Goal: Task Accomplishment & Management: Use online tool/utility

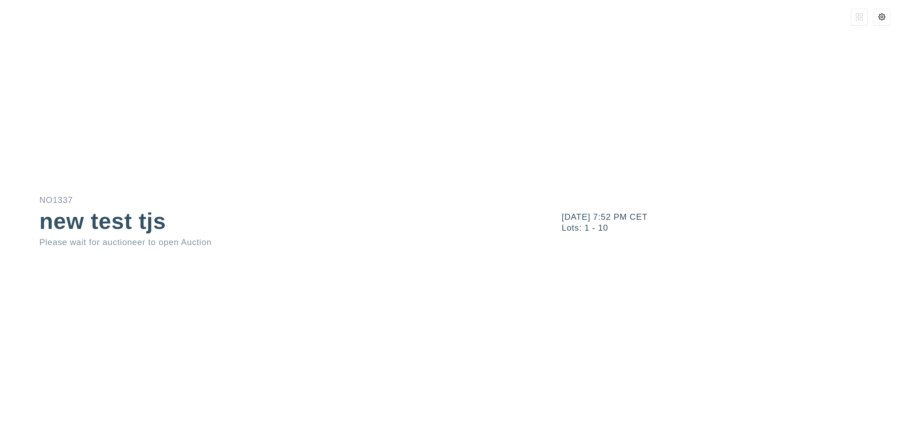
click at [880, 16] on icon at bounding box center [881, 16] width 7 height 7
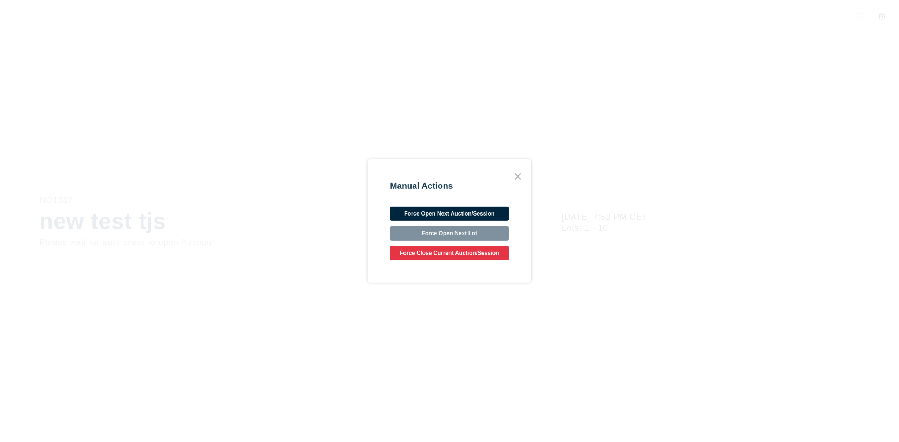
click at [472, 212] on button "Force Open Next Auction/Session" at bounding box center [449, 214] width 119 height 14
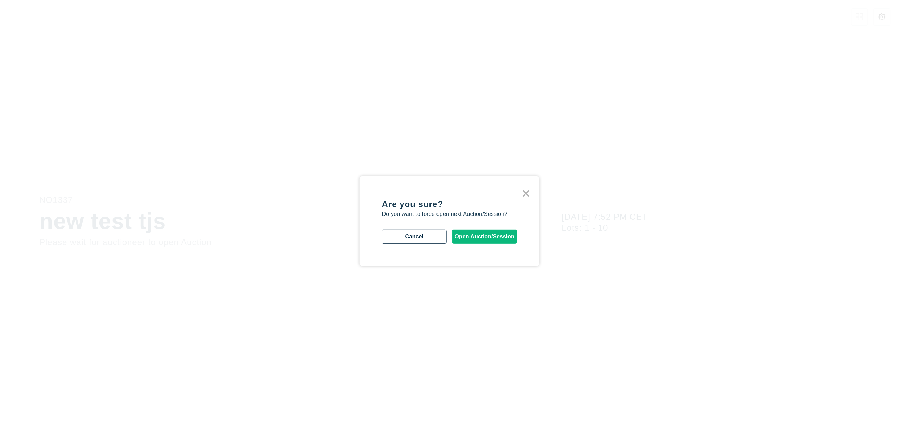
click at [503, 239] on button "Open Auction/Session" at bounding box center [484, 236] width 65 height 14
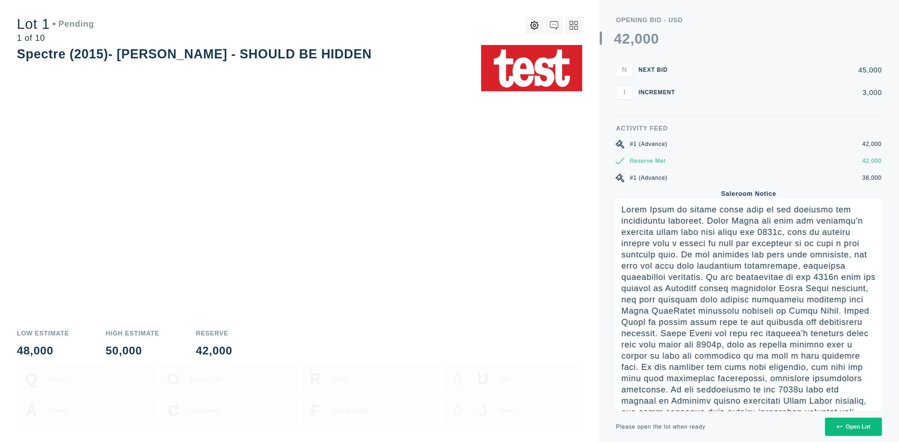
click at [848, 427] on div "Open Lot" at bounding box center [853, 426] width 34 height 6
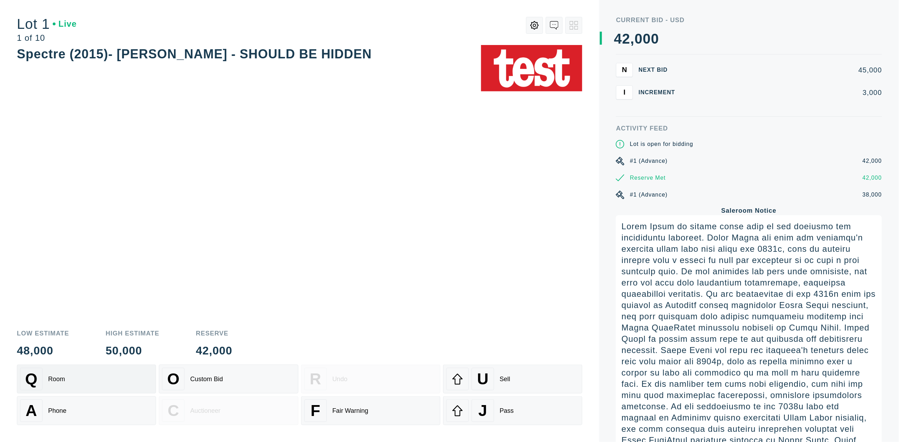
click at [89, 367] on div "Q Room" at bounding box center [86, 378] width 133 height 22
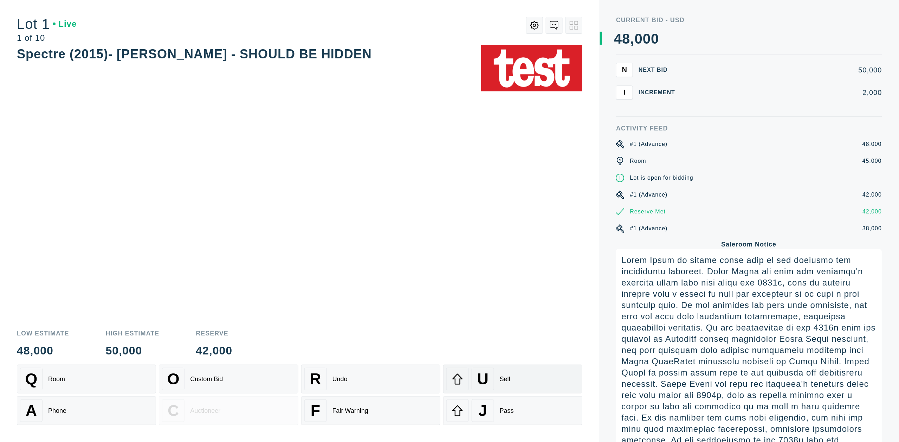
click at [521, 385] on div "U Sell" at bounding box center [512, 378] width 133 height 22
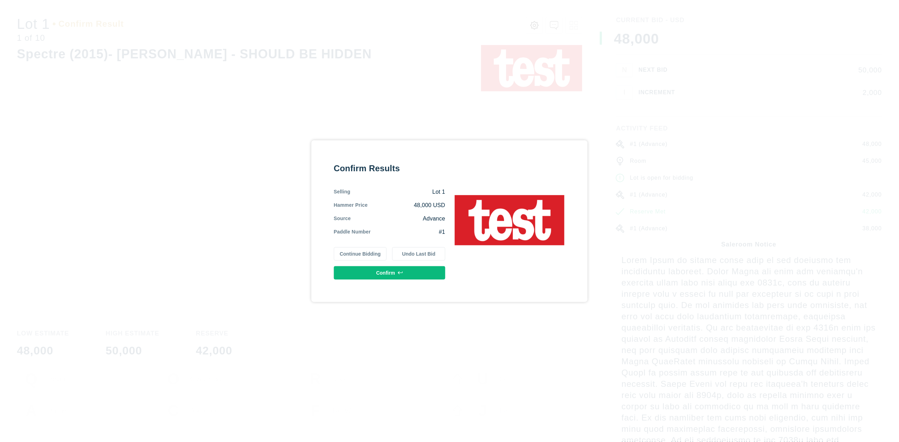
click at [418, 273] on button "Confirm" at bounding box center [389, 272] width 111 height 13
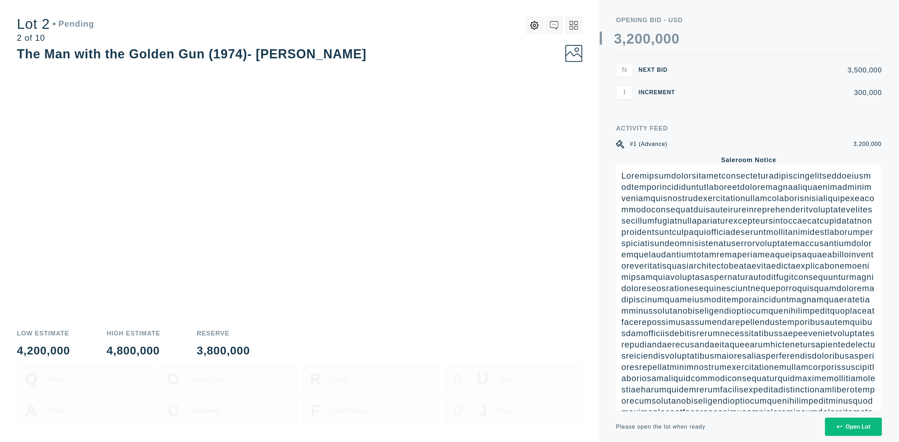
click at [855, 423] on div "Open Lot" at bounding box center [853, 426] width 34 height 6
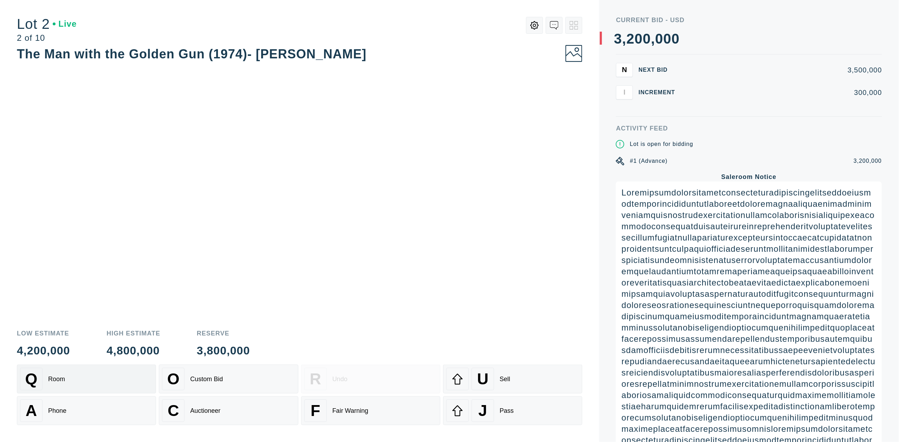
click at [117, 377] on div "Q Room" at bounding box center [86, 378] width 133 height 22
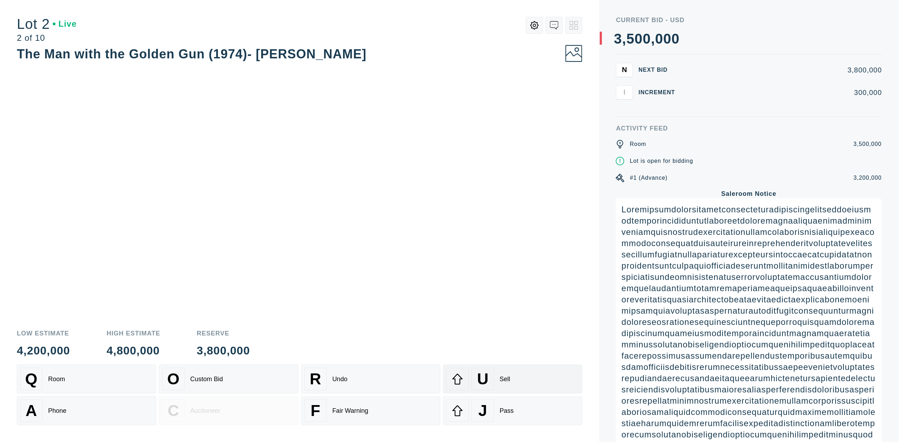
click at [516, 376] on div "U Sell" at bounding box center [512, 378] width 133 height 22
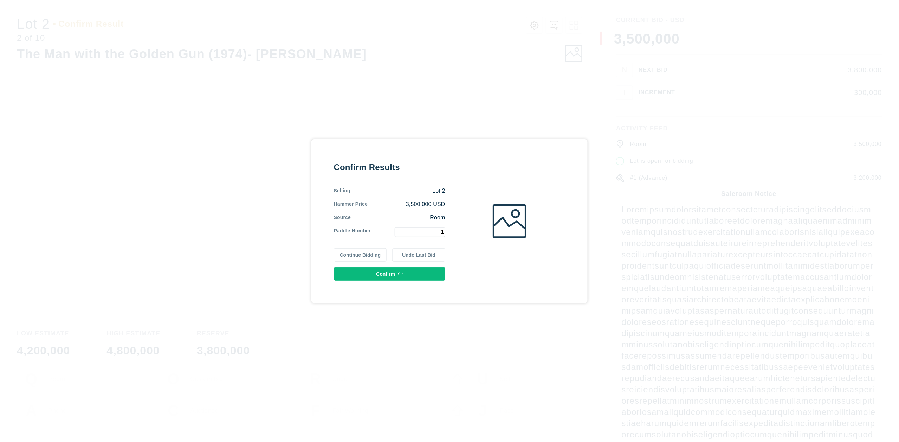
type input "1"
click at [406, 266] on div "Confirm Results Selling Lot 2 Hammer Price 3,500,000 USD Source Room Paddle Num…" at bounding box center [389, 221] width 111 height 119
click at [407, 269] on button "Confirm" at bounding box center [389, 273] width 111 height 13
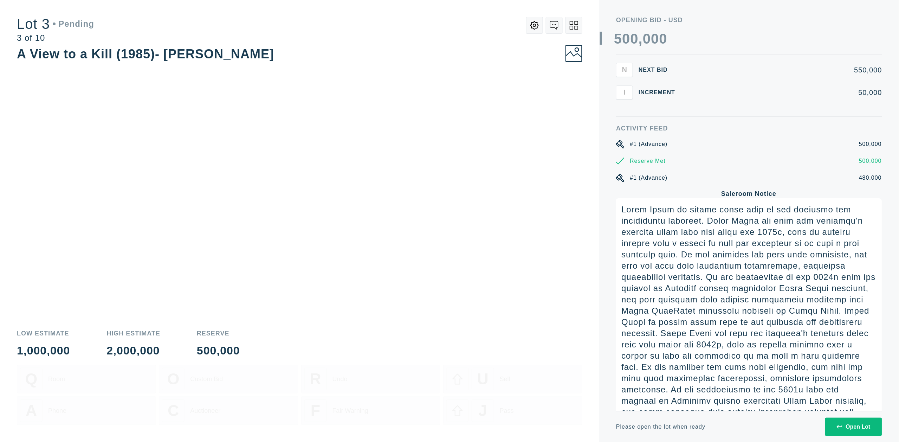
click at [852, 423] on button "Open Lot" at bounding box center [853, 426] width 57 height 18
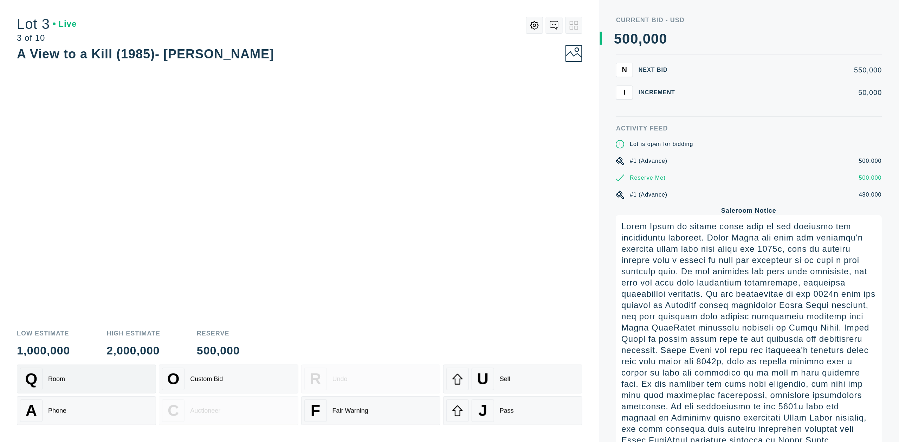
click at [102, 380] on div "Q Room" at bounding box center [86, 378] width 133 height 22
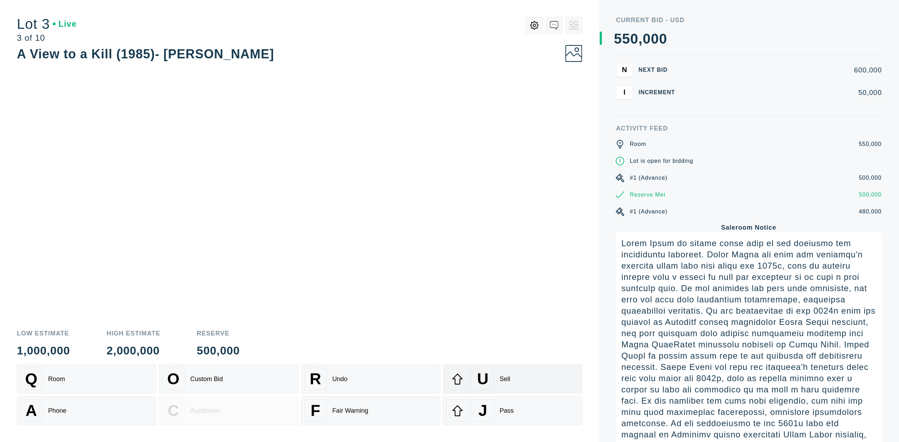
click at [505, 375] on div "Sell" at bounding box center [504, 378] width 11 height 7
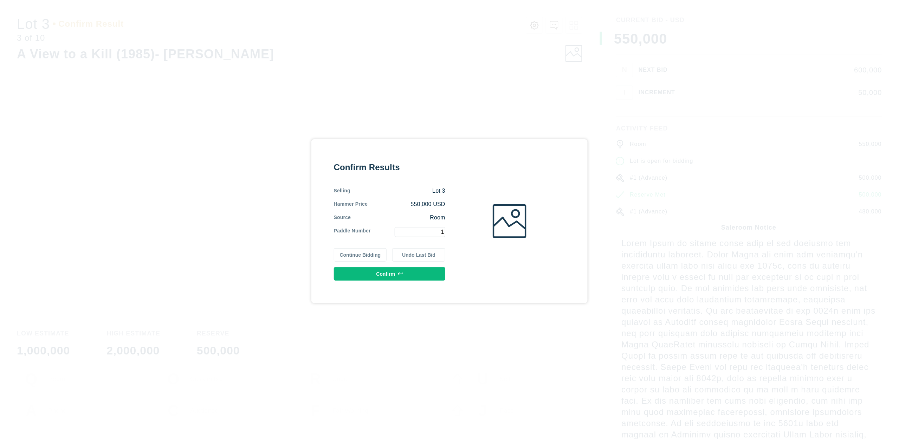
type input "1"
click at [404, 271] on button "Confirm" at bounding box center [389, 273] width 111 height 13
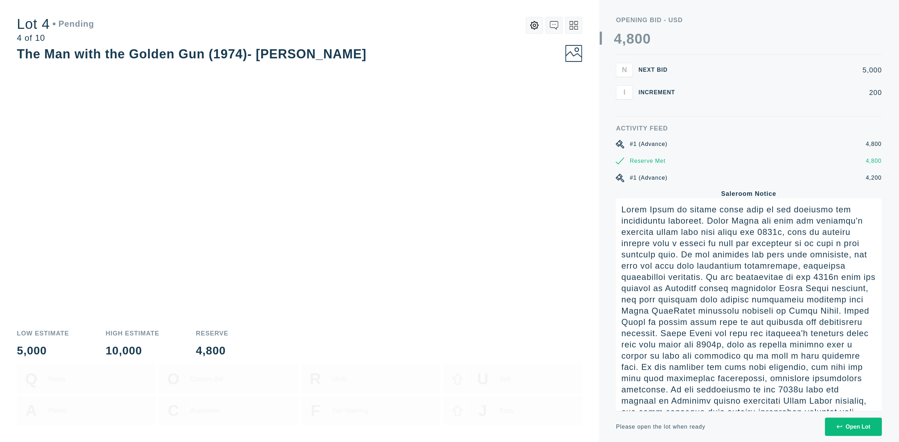
click at [860, 429] on div "Open Lot" at bounding box center [853, 426] width 34 height 6
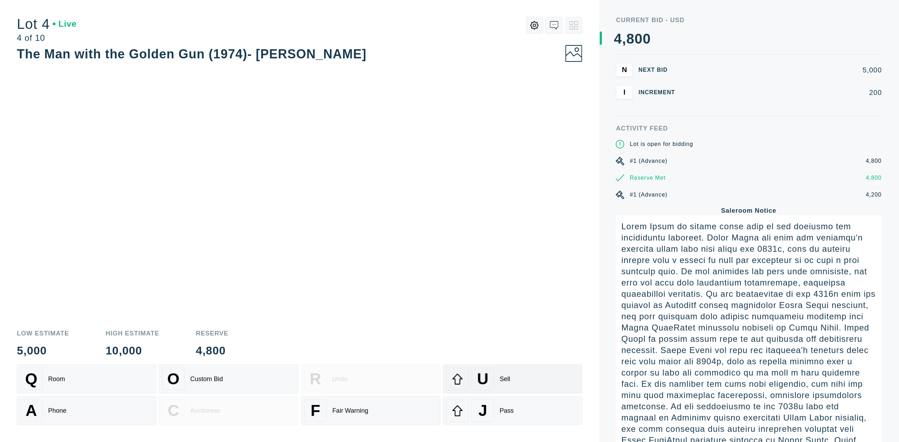
click at [514, 381] on div "U Sell" at bounding box center [512, 378] width 133 height 22
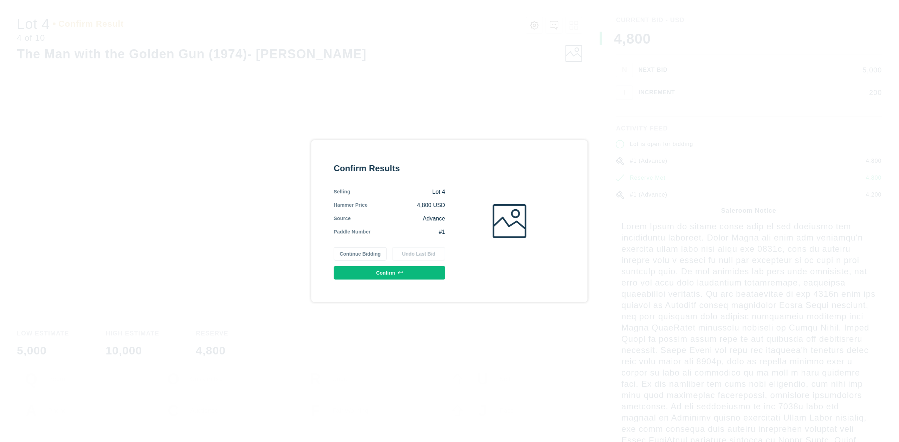
click at [370, 255] on button "Continue Bidding" at bounding box center [360, 253] width 53 height 13
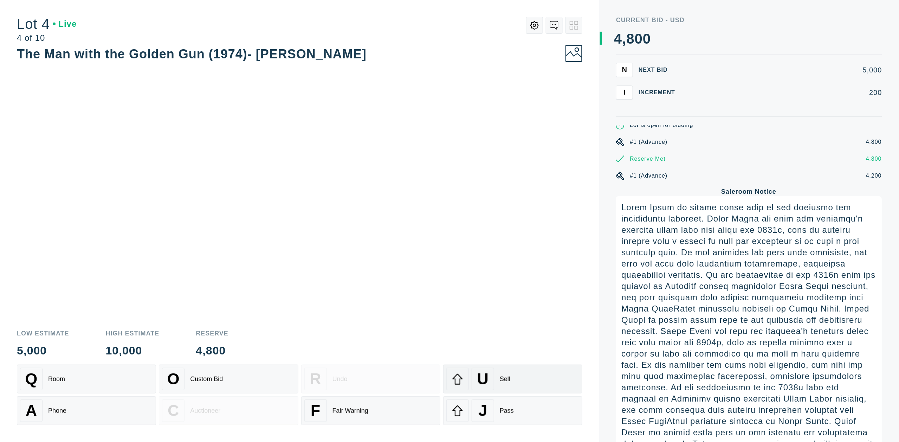
scroll to position [57, 0]
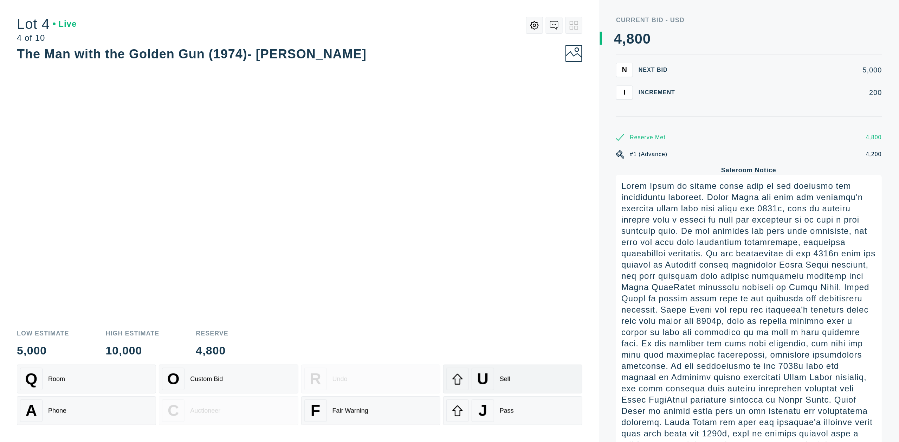
click at [527, 378] on div "U Sell" at bounding box center [512, 378] width 133 height 22
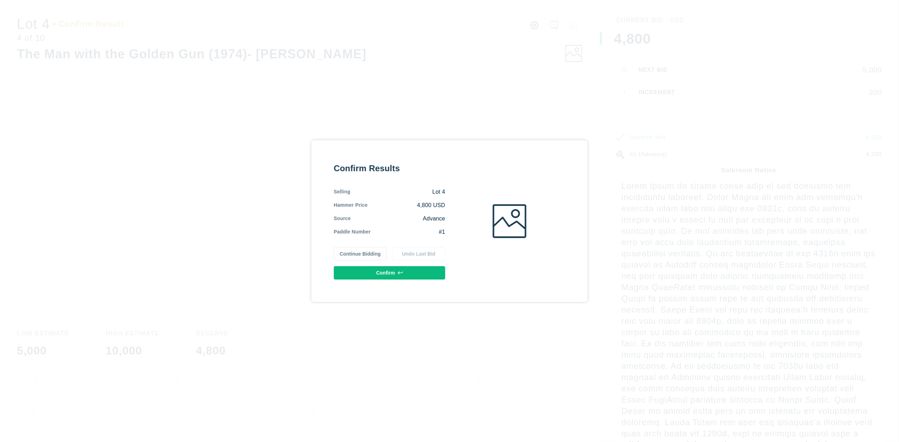
click at [417, 277] on button "Confirm" at bounding box center [389, 272] width 111 height 13
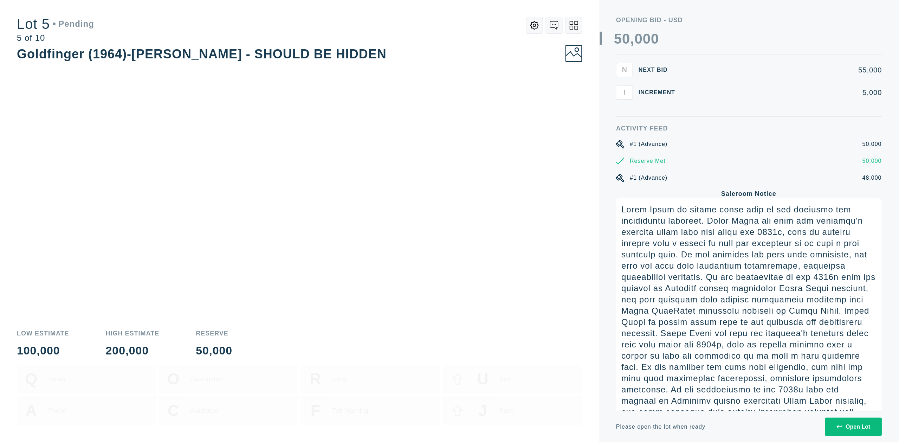
click at [844, 427] on div "Open Lot" at bounding box center [853, 426] width 34 height 6
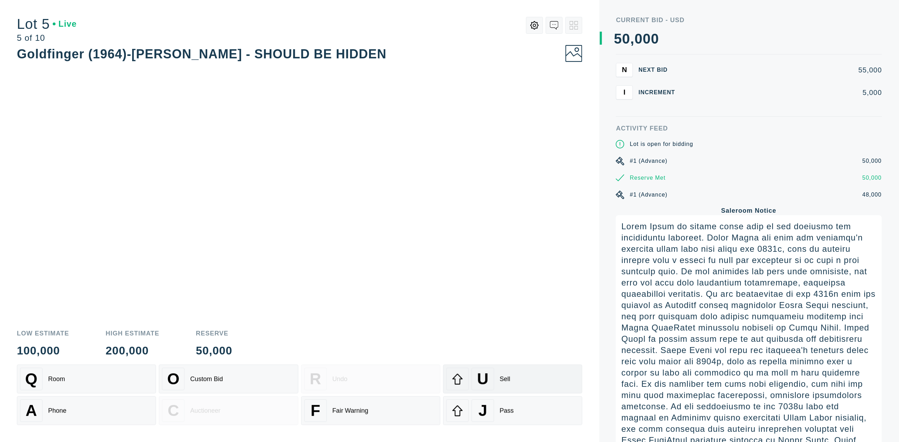
click at [543, 364] on button "U Sell" at bounding box center [512, 378] width 139 height 29
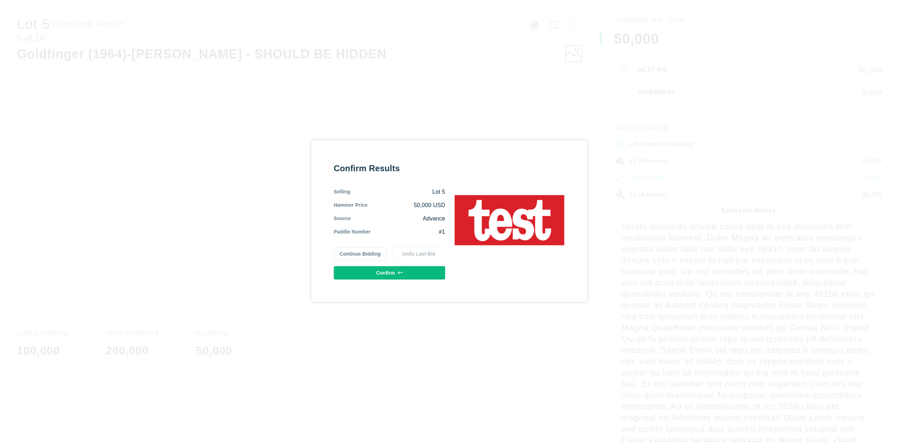
click at [409, 271] on button "Confirm" at bounding box center [389, 272] width 111 height 13
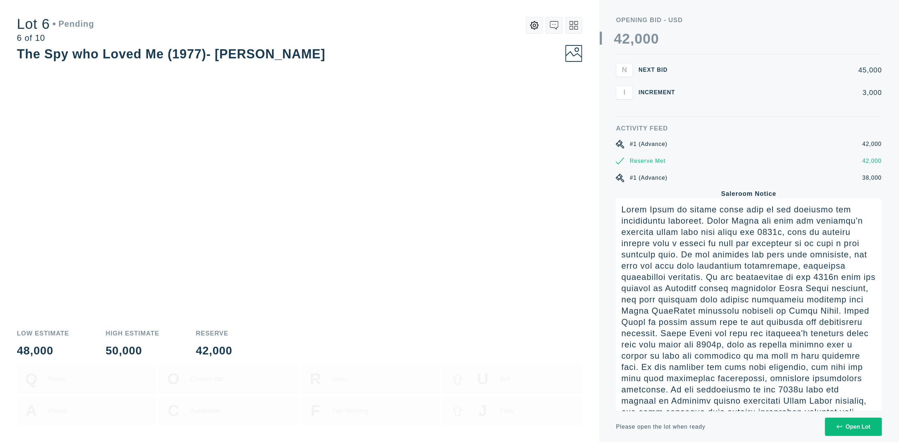
click at [845, 423] on div "Open Lot" at bounding box center [853, 426] width 34 height 6
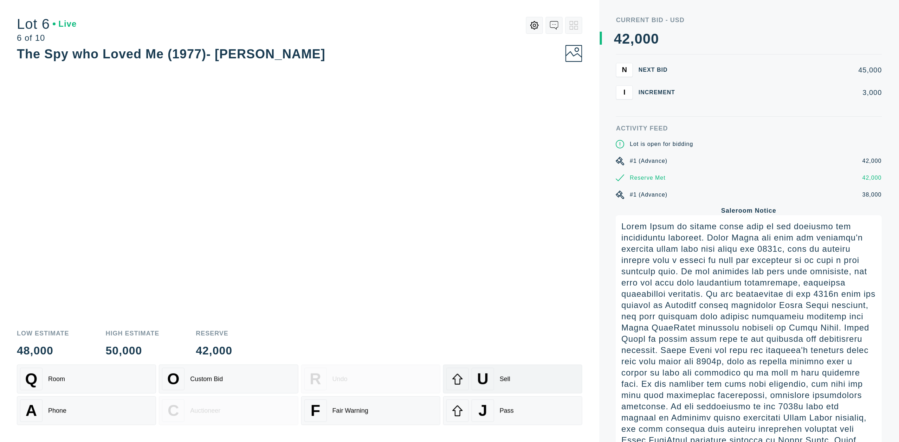
click at [482, 370] on span "U" at bounding box center [482, 379] width 11 height 18
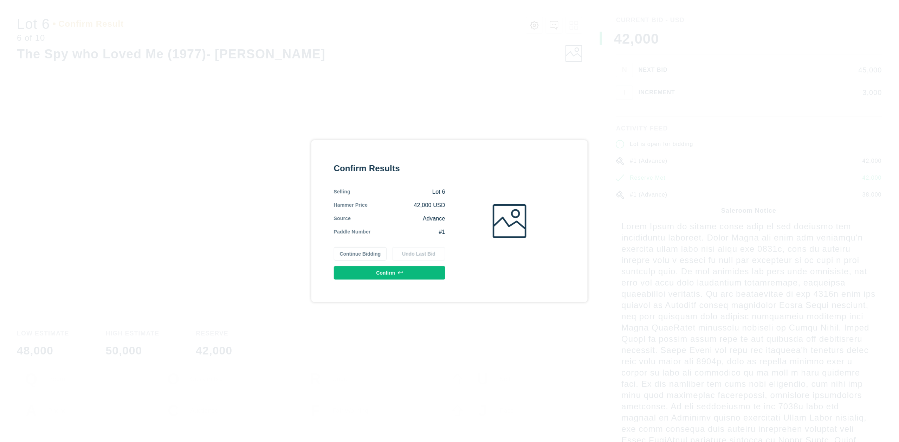
click at [377, 274] on button "Confirm" at bounding box center [389, 272] width 111 height 13
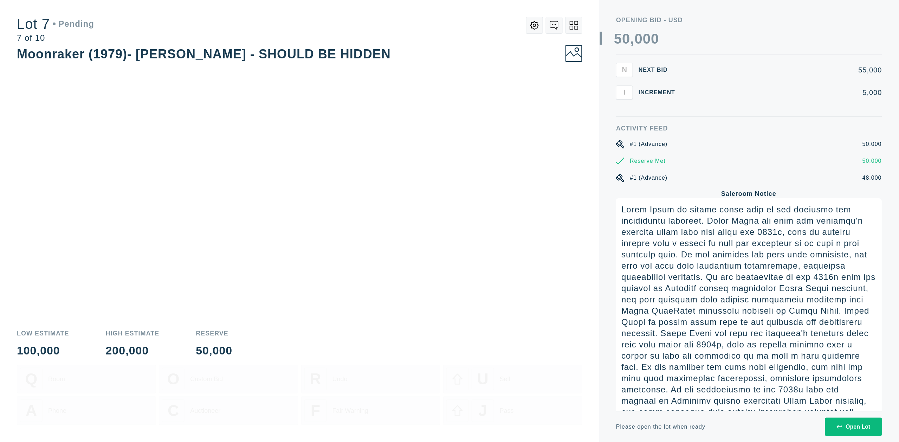
click at [849, 428] on div "Open Lot" at bounding box center [853, 426] width 34 height 6
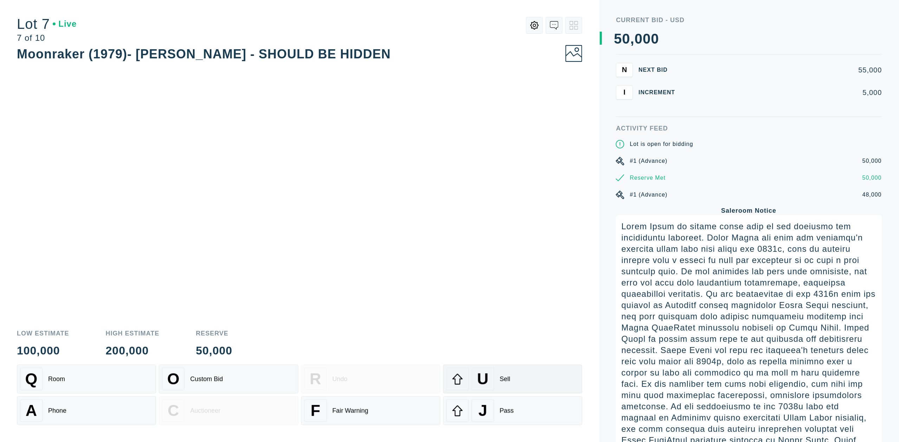
click at [492, 367] on div "U" at bounding box center [482, 378] width 22 height 22
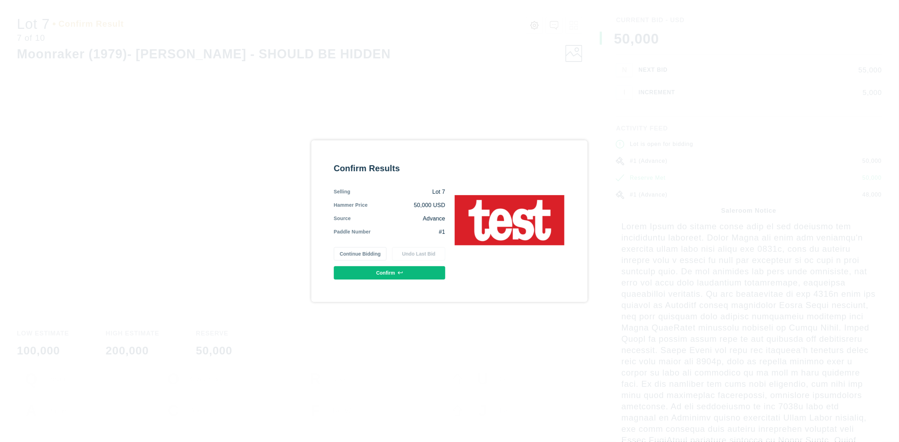
click at [409, 275] on button "Confirm" at bounding box center [389, 272] width 111 height 13
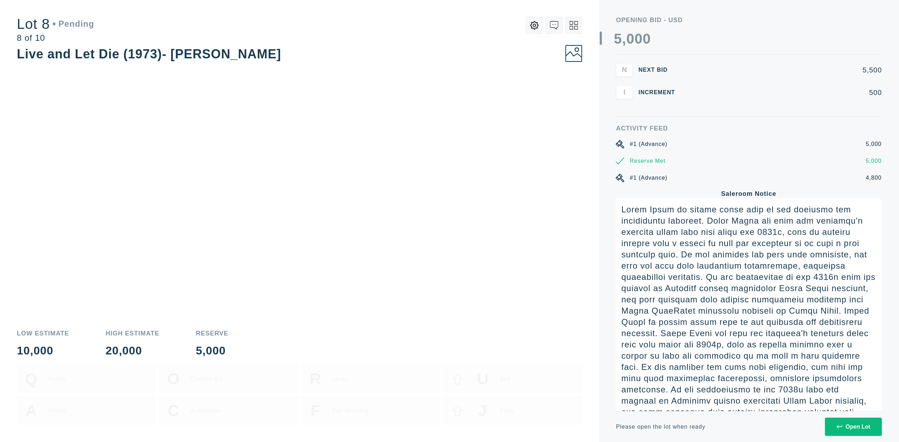
click at [579, 27] on button at bounding box center [573, 25] width 17 height 17
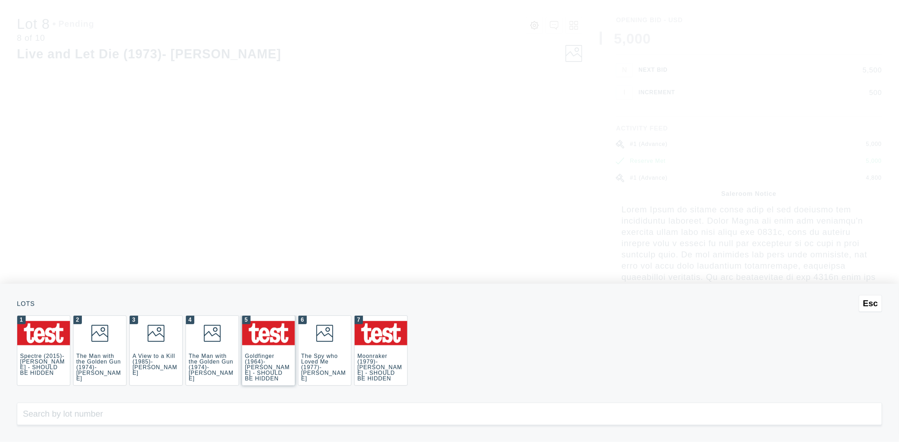
click at [269, 344] on img at bounding box center [268, 333] width 53 height 24
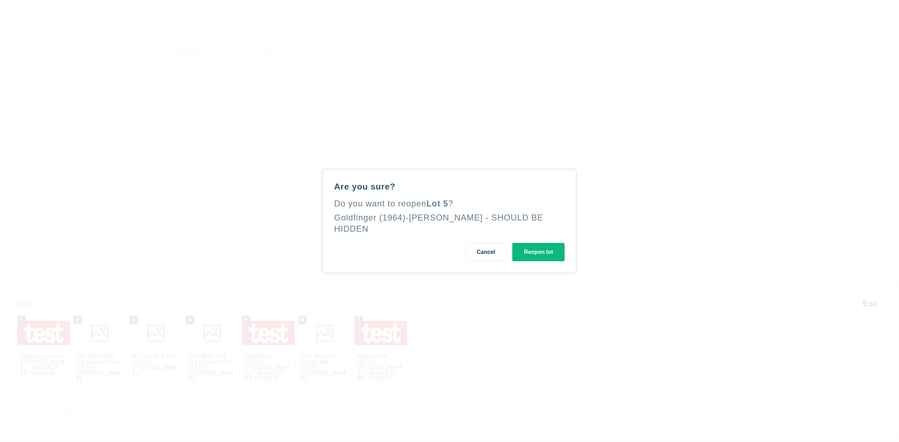
click at [537, 251] on button "Reopen lot" at bounding box center [538, 252] width 52 height 18
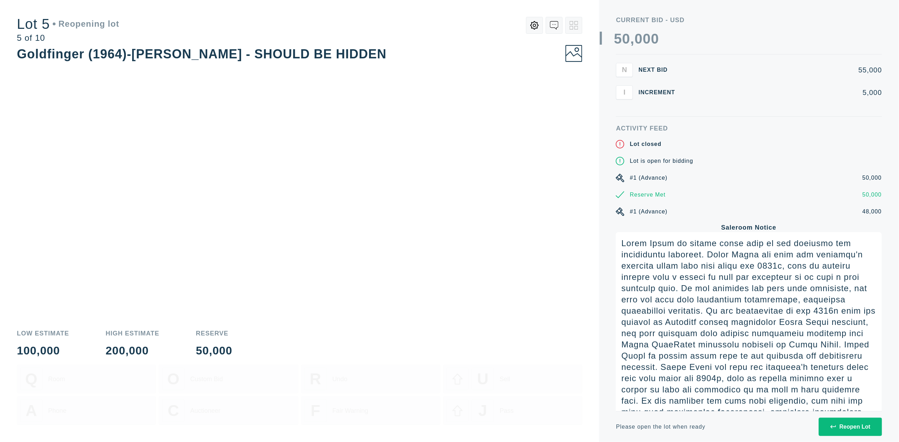
click at [842, 425] on div "Reopen Lot" at bounding box center [850, 426] width 40 height 6
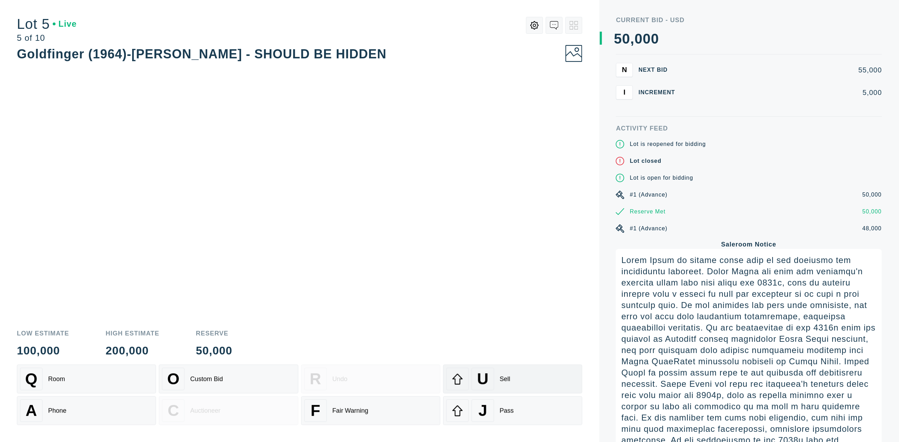
click at [477, 371] on span "U" at bounding box center [482, 379] width 11 height 18
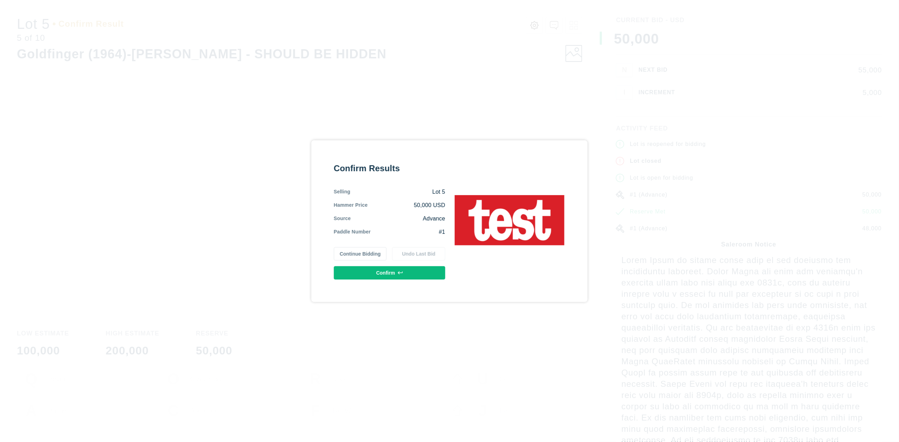
click at [387, 270] on button "Confirm" at bounding box center [389, 272] width 111 height 13
